Goal: Task Accomplishment & Management: Use online tool/utility

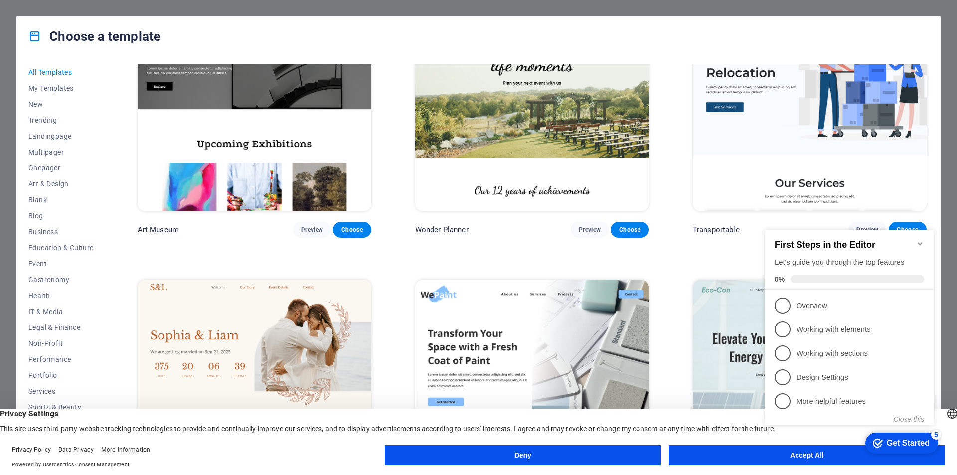
scroll to position [404, 0]
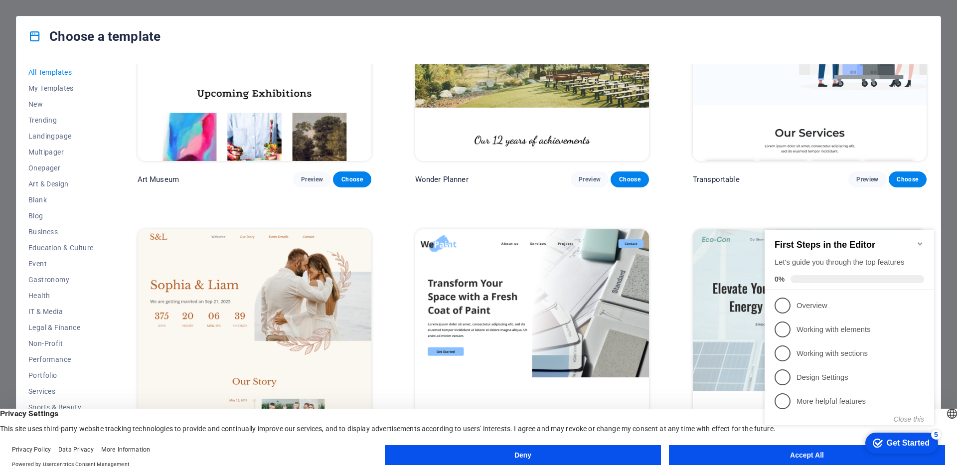
click at [783, 105] on img at bounding box center [810, 53] width 234 height 215
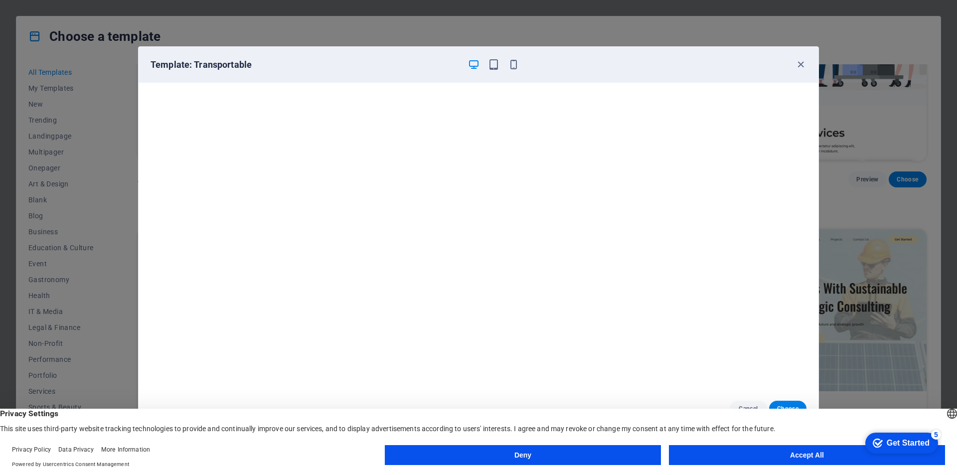
click at [730, 461] on button "Accept All" at bounding box center [807, 455] width 276 height 20
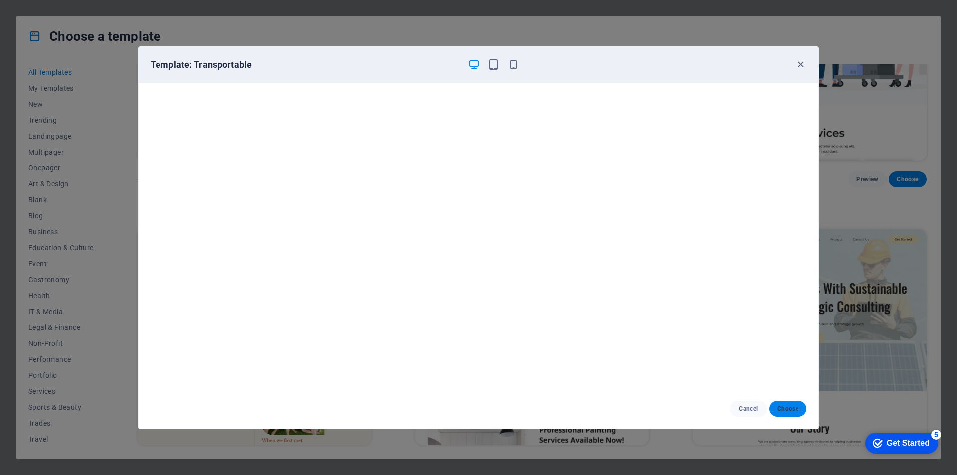
click at [791, 409] on span "Choose" at bounding box center [787, 409] width 21 height 8
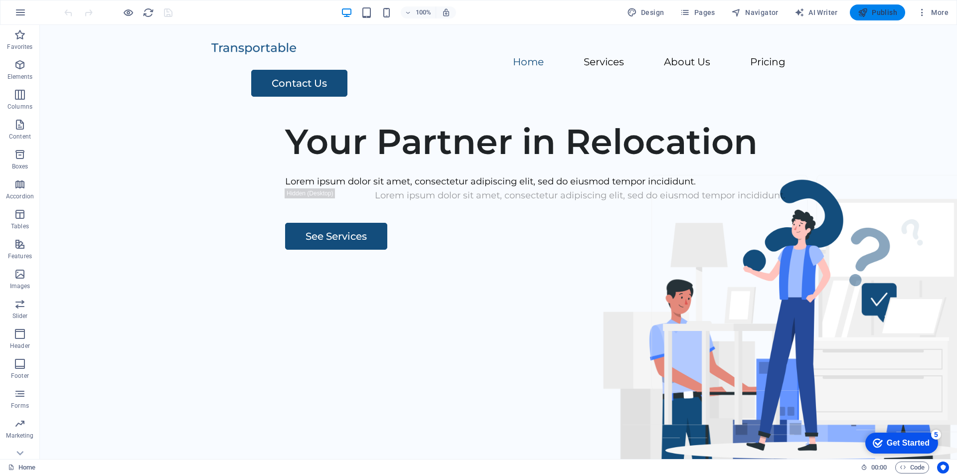
click at [884, 13] on span "Publish" at bounding box center [877, 12] width 39 height 10
